Goal: Find contact information: Find contact information

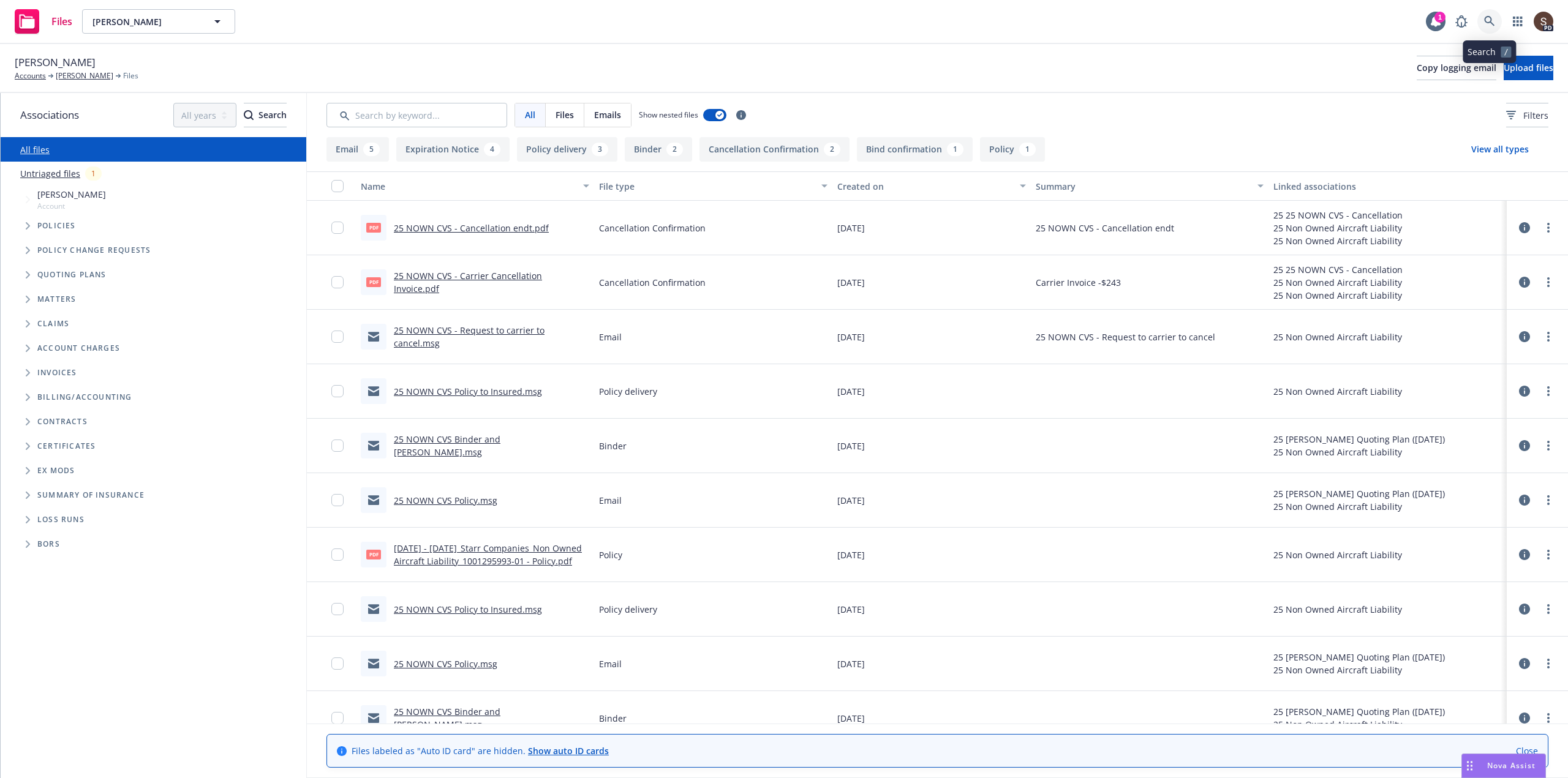
click at [1488, 20] on icon at bounding box center [1489, 21] width 11 height 11
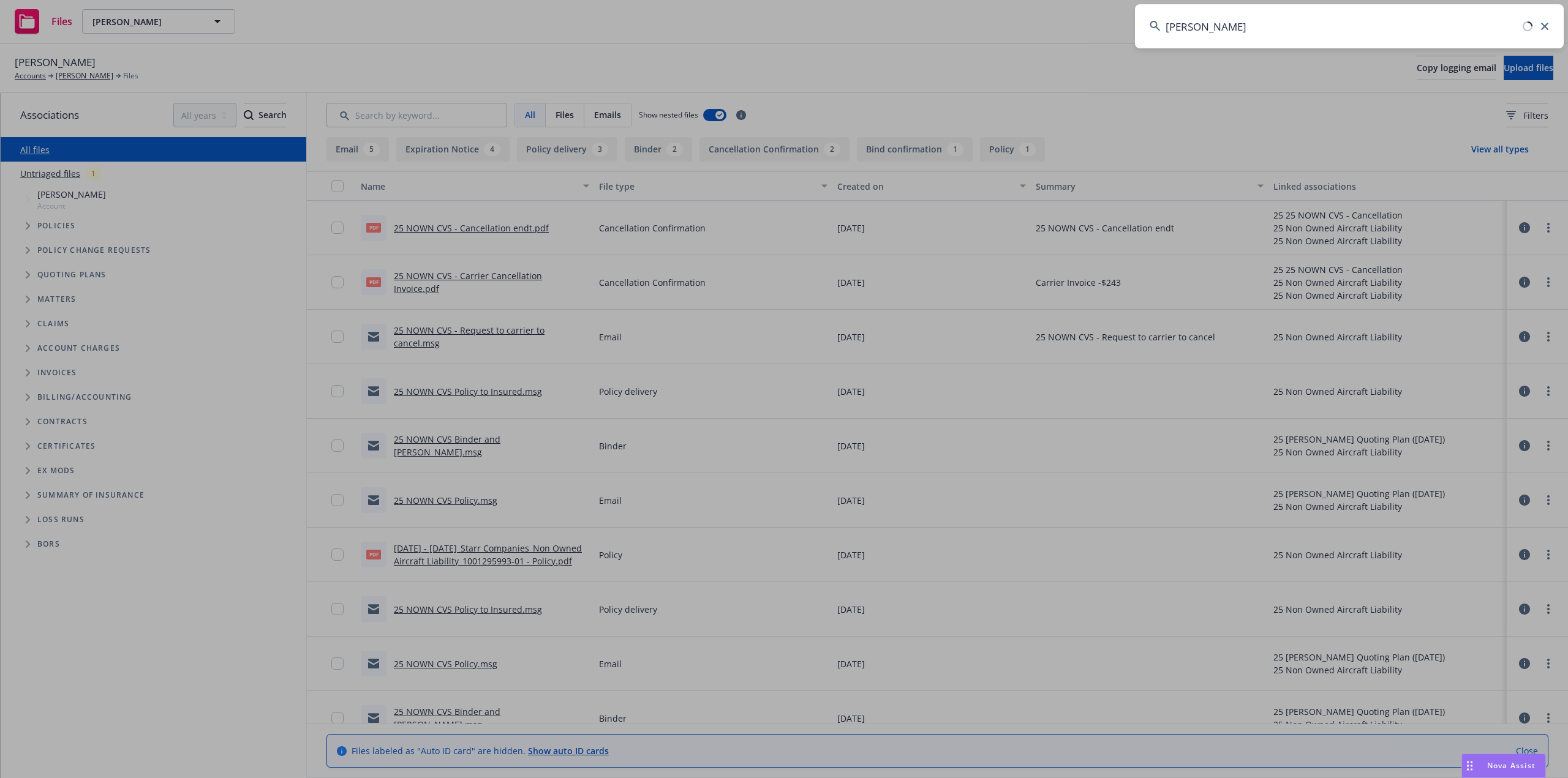
type input "john crystal"
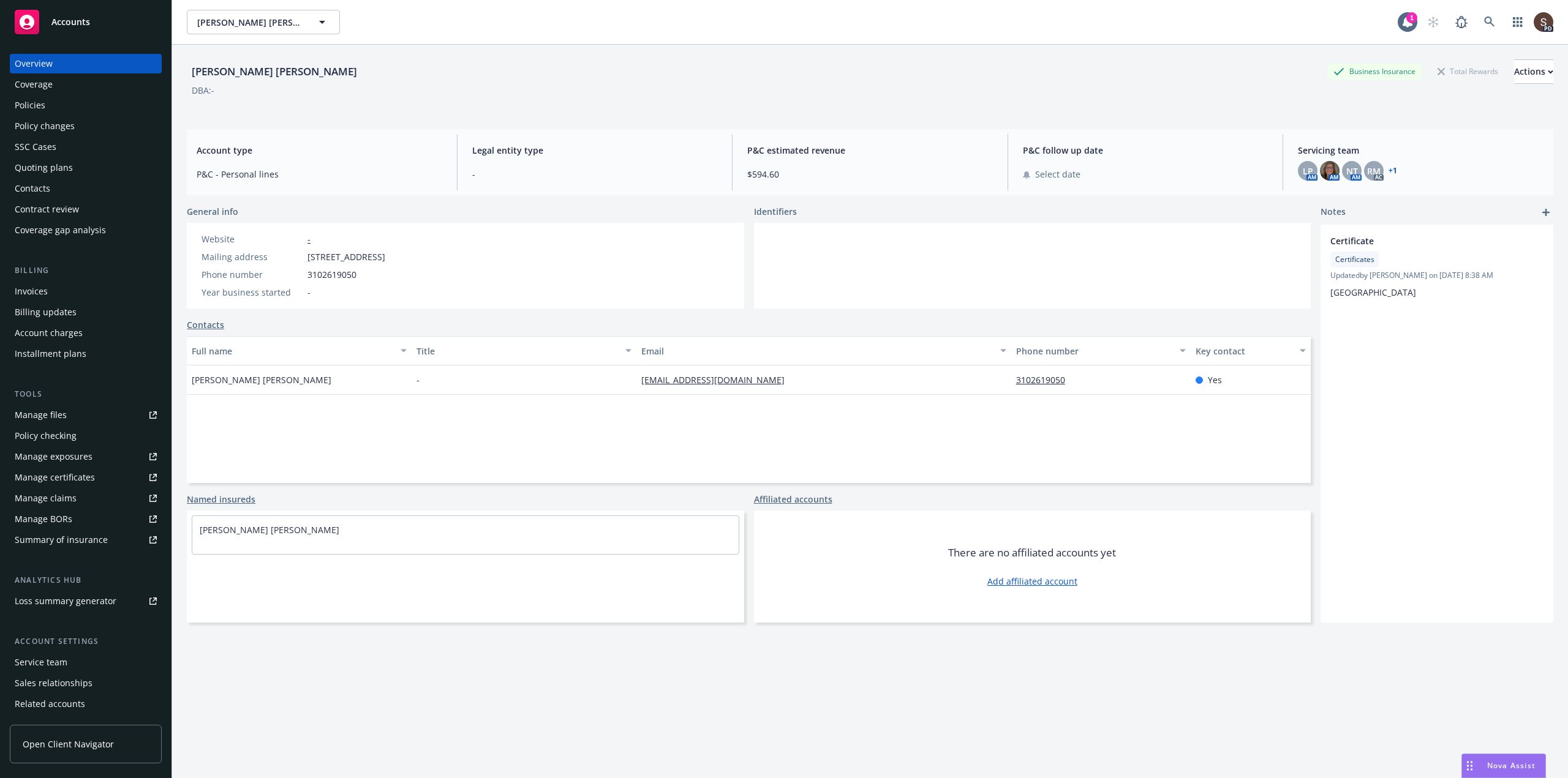
click at [31, 187] on div "Contacts" at bounding box center [33, 189] width 36 height 20
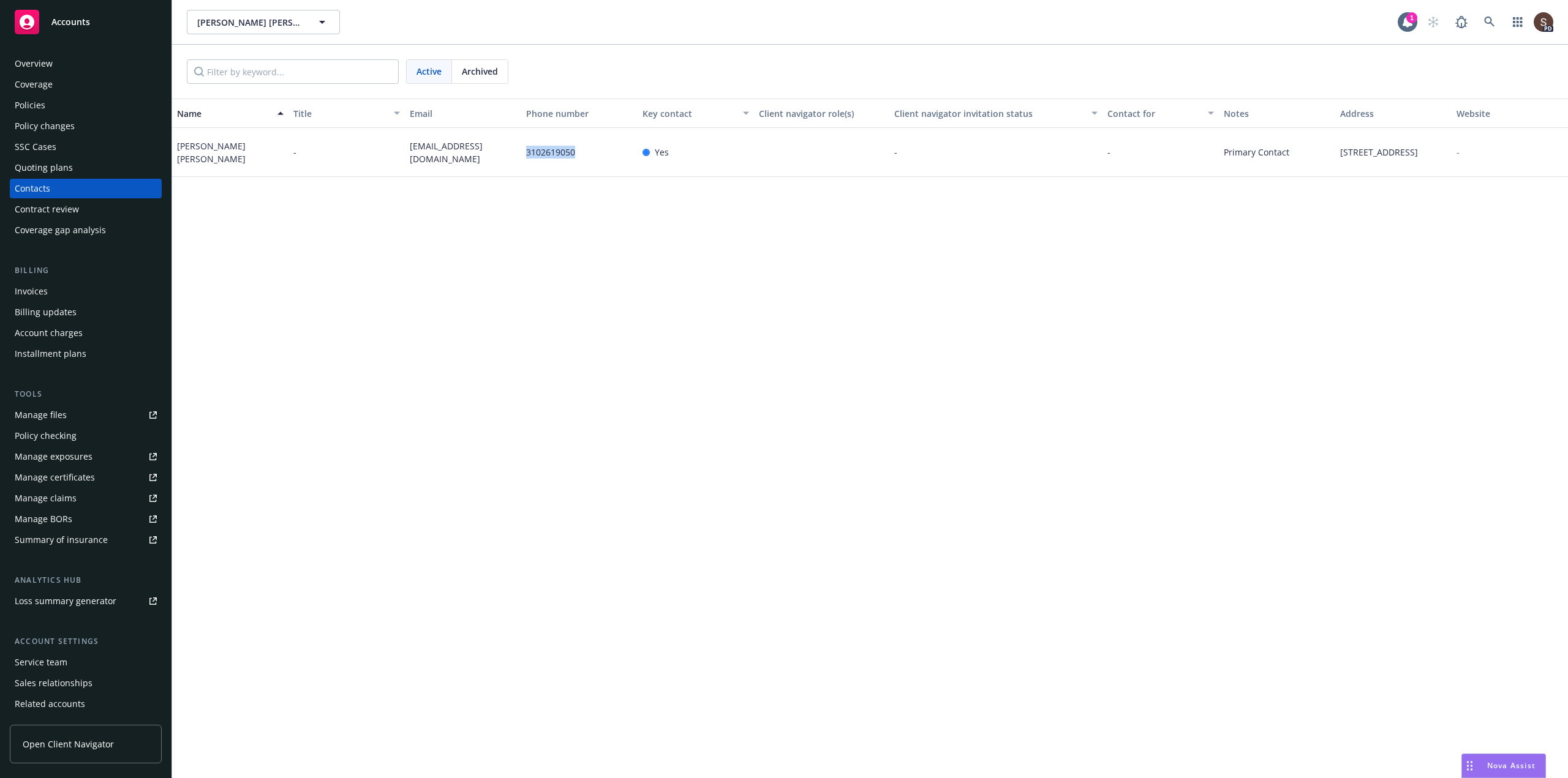
drag, startPoint x: 526, startPoint y: 154, endPoint x: 574, endPoint y: 153, distance: 48.0
click at [574, 153] on span "3102619050" at bounding box center [550, 152] width 49 height 13
copy span "3102619050"
drag, startPoint x: 409, startPoint y: 152, endPoint x: 524, endPoint y: 154, distance: 115.0
click at [524, 154] on div "[PERSON_NAME] [PERSON_NAME] - [EMAIL_ADDRESS][DOMAIN_NAME] 3102619050 Yes - - P…" at bounding box center [870, 152] width 1396 height 49
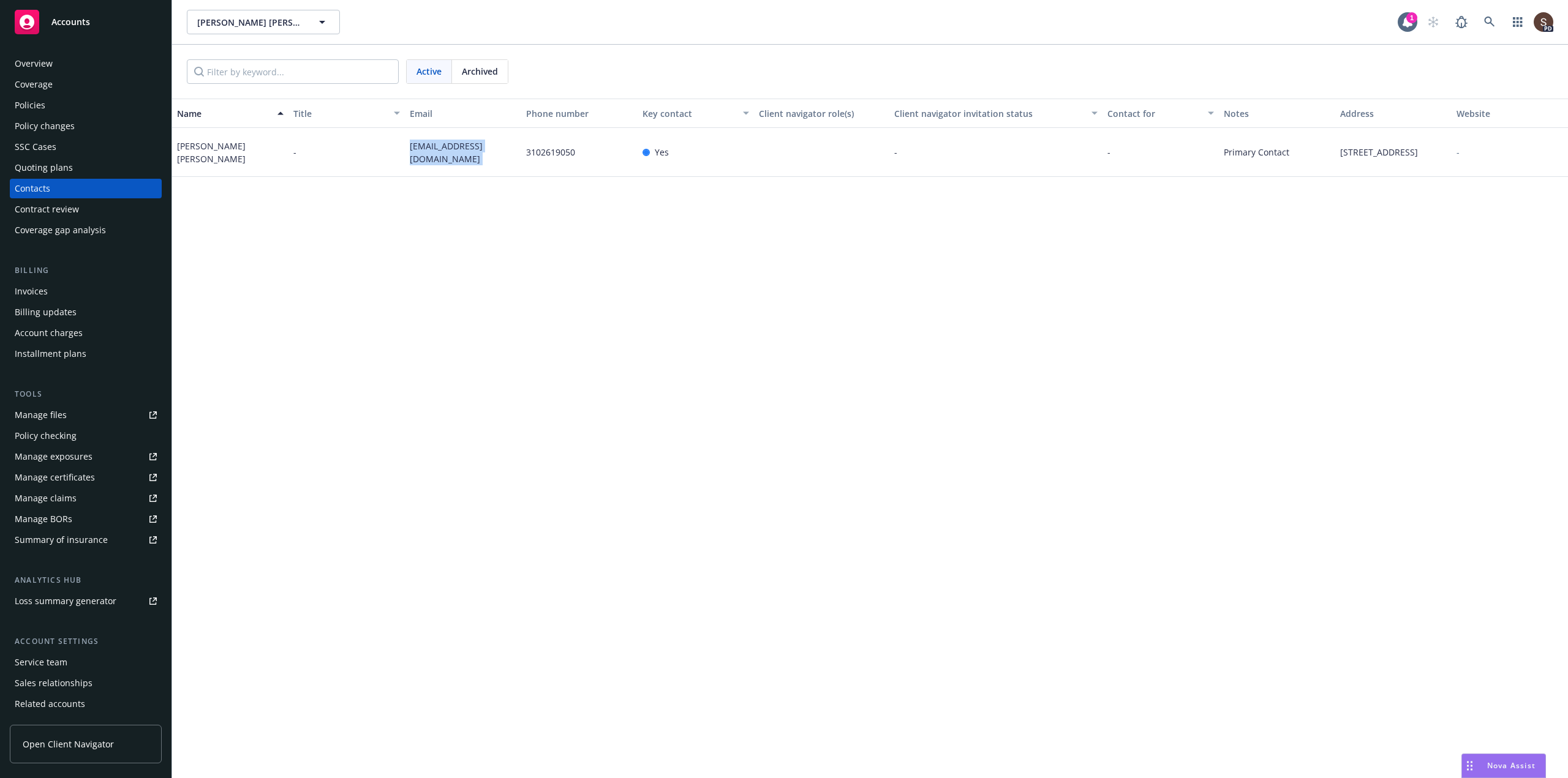
copy span "[EMAIL_ADDRESS][DOMAIN_NAME]"
